Goal: Task Accomplishment & Management: Complete application form

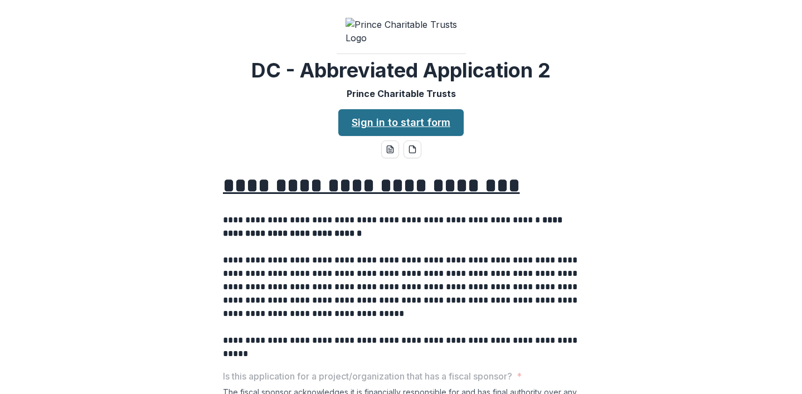
click at [394, 136] on link "Sign in to start form" at bounding box center [400, 122] width 125 height 27
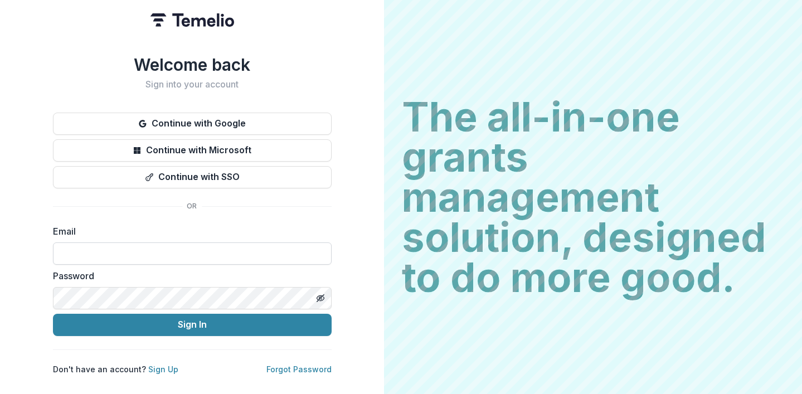
click at [115, 249] on input at bounding box center [192, 254] width 279 height 22
type input "**********"
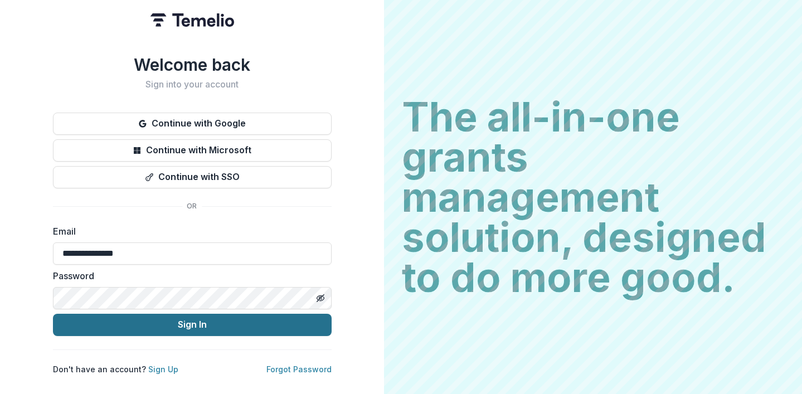
click at [141, 326] on button "Sign In" at bounding box center [192, 325] width 279 height 22
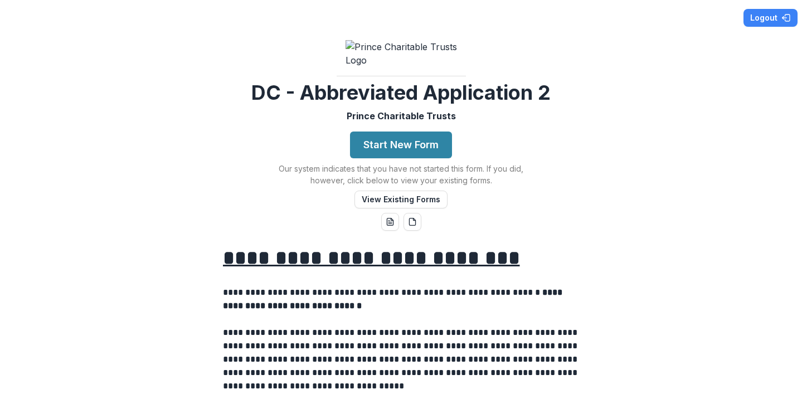
scroll to position [69, 0]
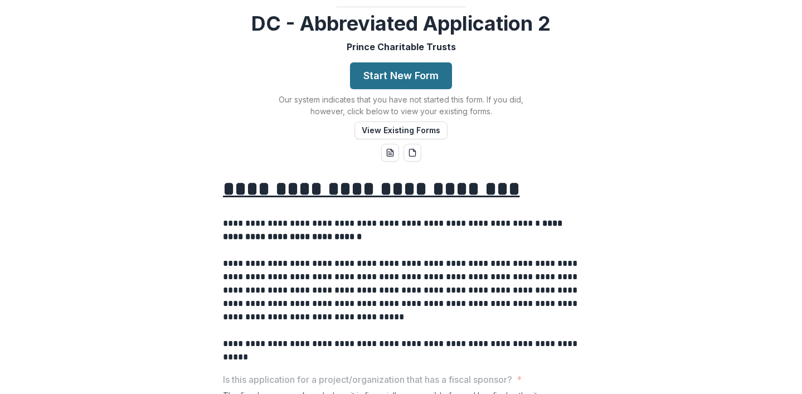
click at [413, 89] on button "Start New Form" at bounding box center [401, 75] width 102 height 27
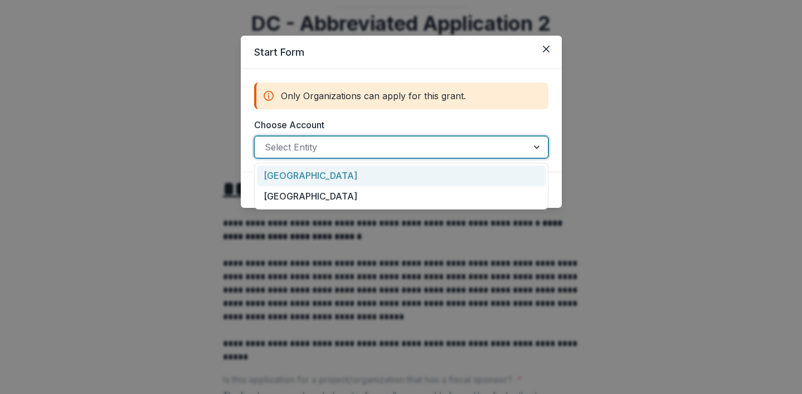
click at [282, 148] on div at bounding box center [391, 147] width 253 height 16
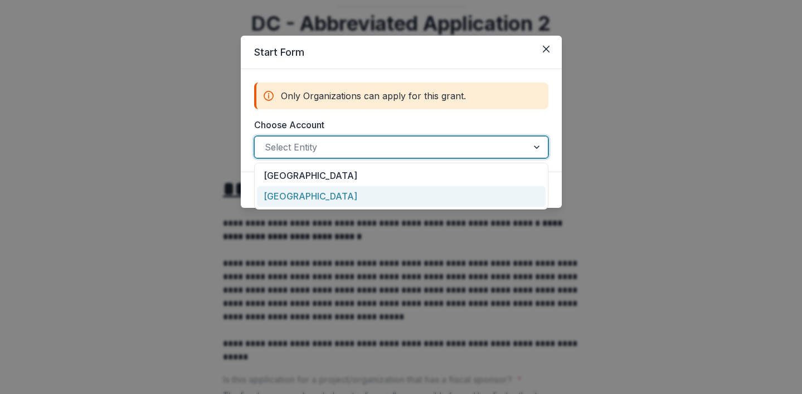
click at [284, 197] on div "[GEOGRAPHIC_DATA]" at bounding box center [401, 196] width 289 height 21
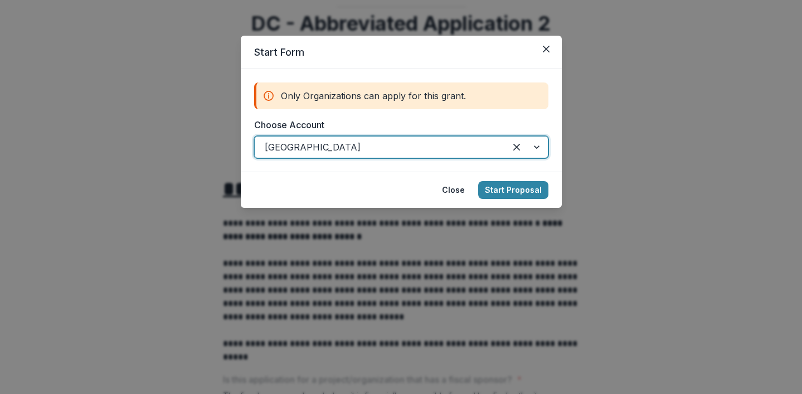
click at [409, 145] on div at bounding box center [380, 147] width 231 height 16
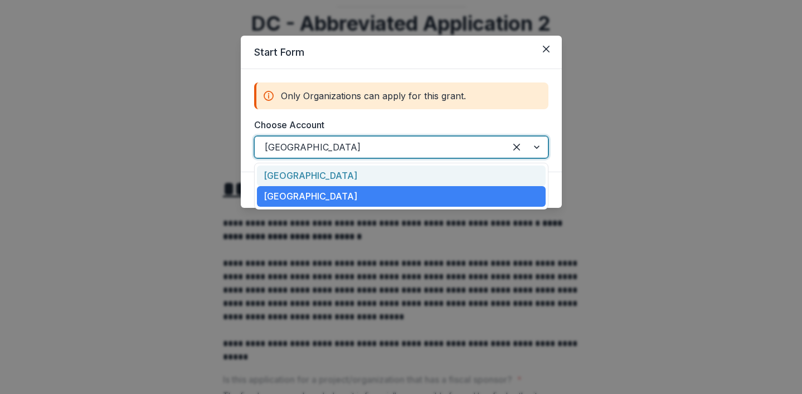
click at [401, 177] on div "[GEOGRAPHIC_DATA]" at bounding box center [401, 176] width 289 height 21
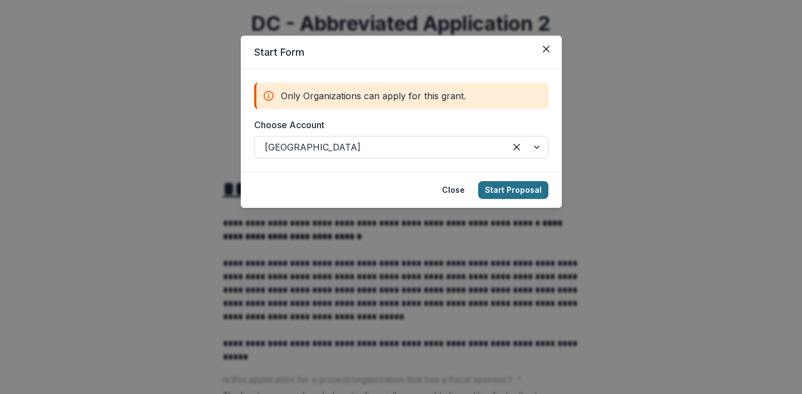
click at [515, 191] on button "Start Proposal" at bounding box center [513, 190] width 70 height 18
